Goal: Task Accomplishment & Management: Use online tool/utility

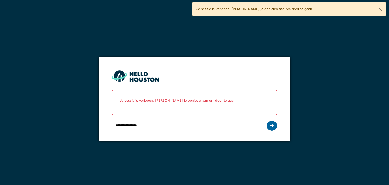
click at [272, 127] on icon at bounding box center [272, 126] width 4 height 4
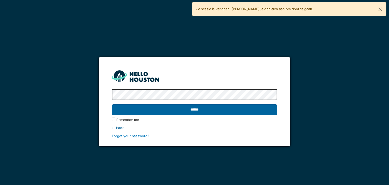
click at [253, 110] on input "******" at bounding box center [194, 109] width 165 height 11
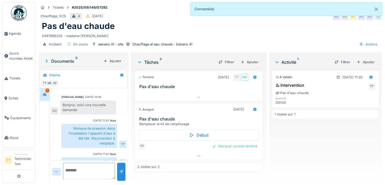
scroll to position [21, 0]
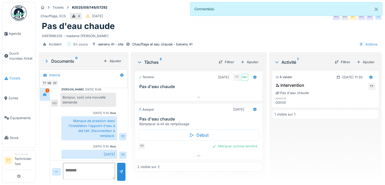
click at [16, 80] on span "Tickets" at bounding box center [21, 78] width 24 height 5
